Goal: Task Accomplishment & Management: Manage account settings

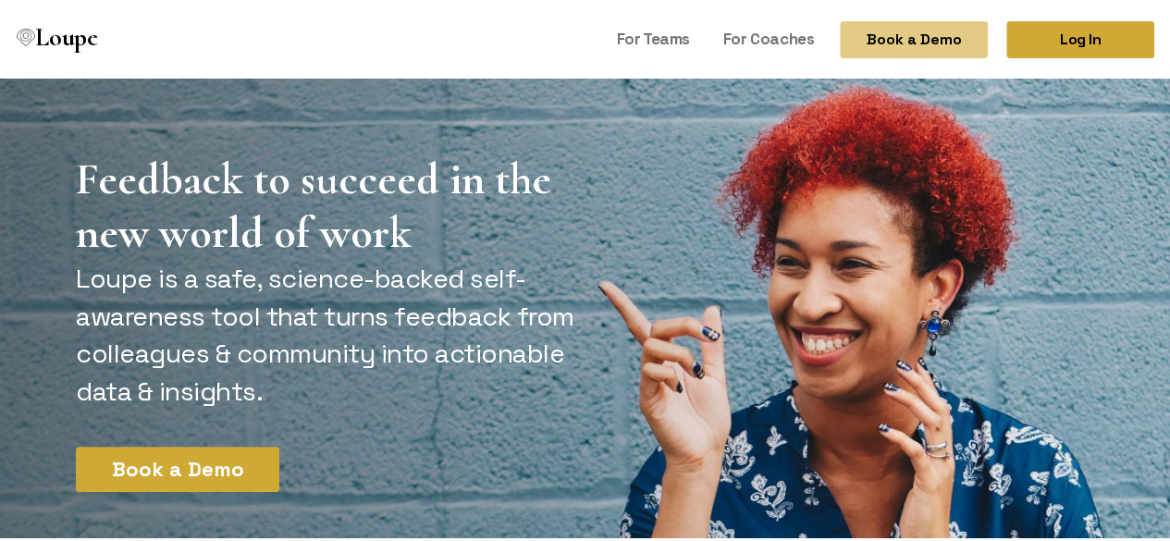
click at [1065, 30] on link "Log In" at bounding box center [1080, 36] width 148 height 37
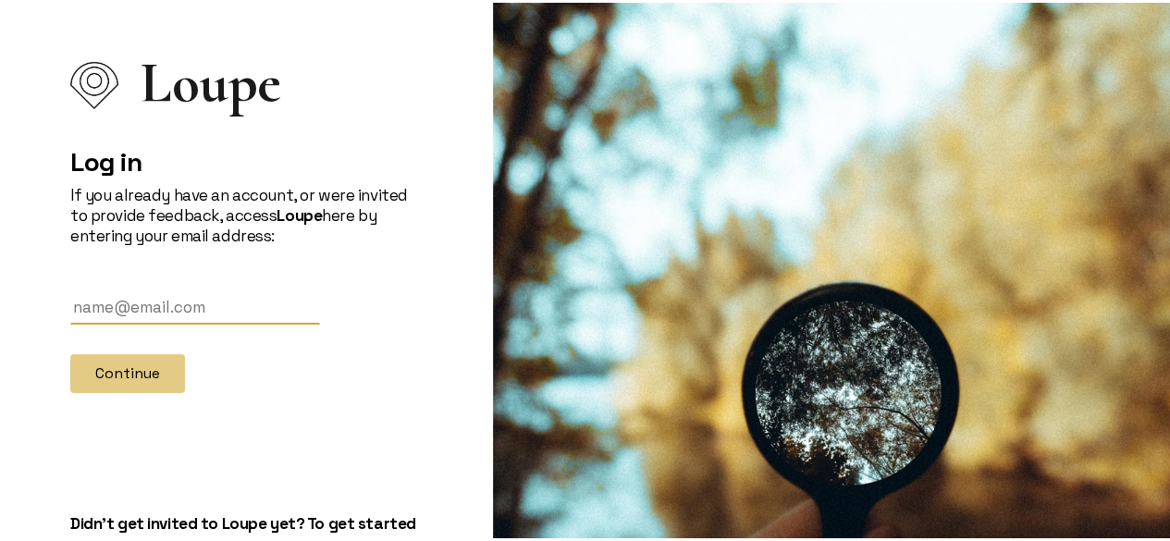
click at [256, 297] on input "text" at bounding box center [195, 305] width 250 height 34
type input "[EMAIL_ADDRESS][DOMAIN_NAME]"
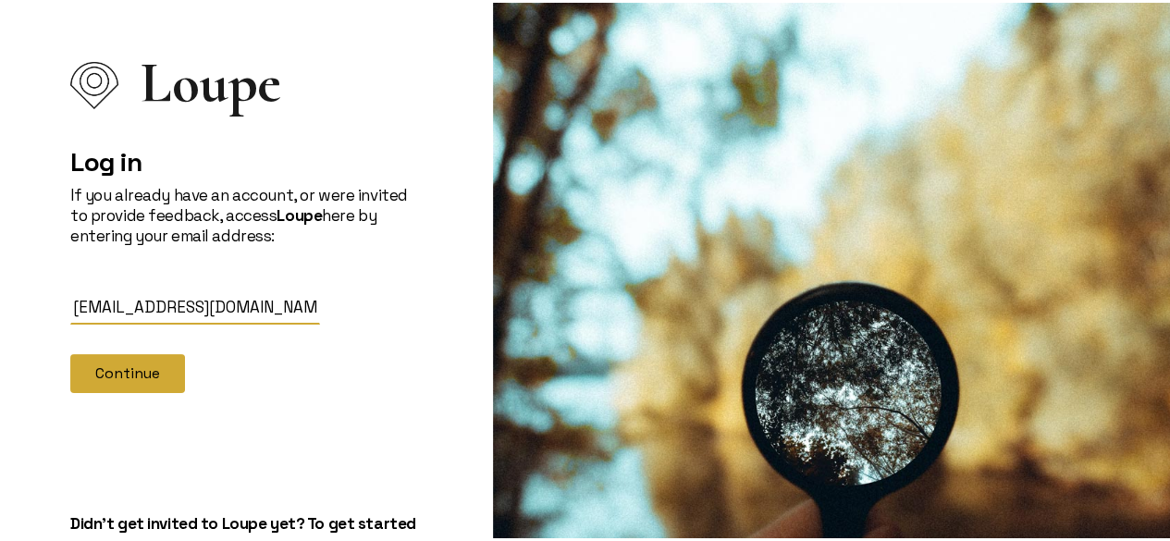
click at [103, 367] on button "Continue" at bounding box center [127, 370] width 115 height 39
